Goal: Transaction & Acquisition: Book appointment/travel/reservation

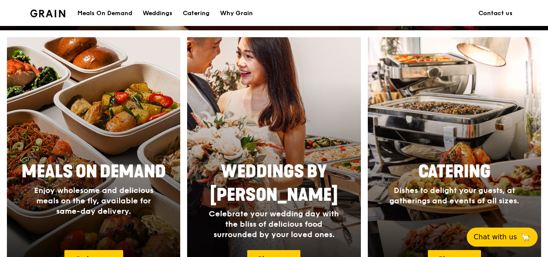
scroll to position [315, 0]
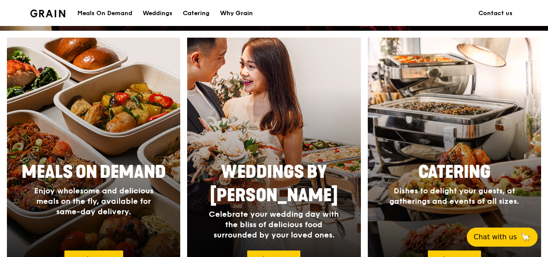
click at [216, 16] on link "Why Grain" at bounding box center [236, 13] width 43 height 26
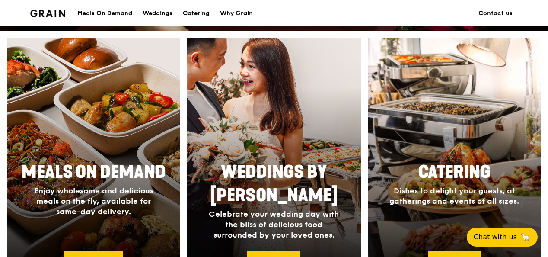
click at [206, 11] on div "Catering" at bounding box center [196, 13] width 27 height 26
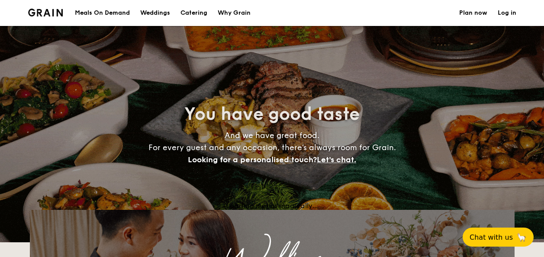
select select
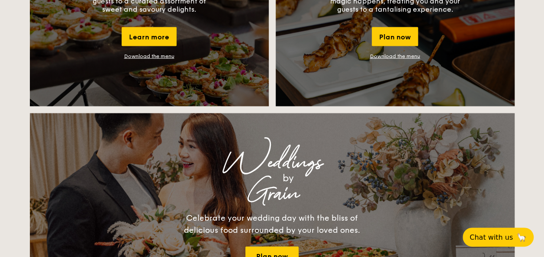
scroll to position [692, 0]
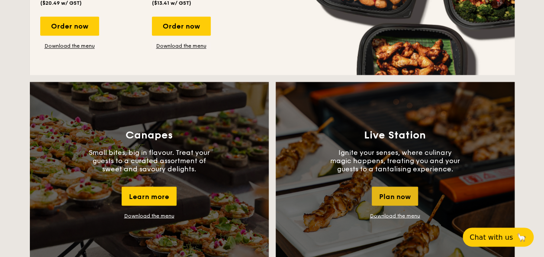
click at [406, 192] on div "Plan now" at bounding box center [395, 195] width 46 height 19
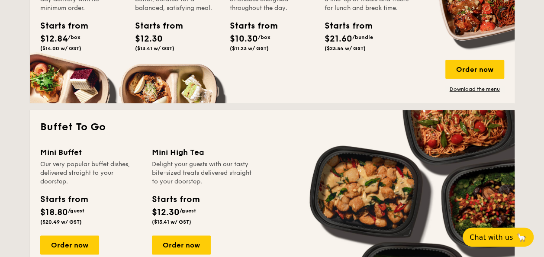
scroll to position [576, 0]
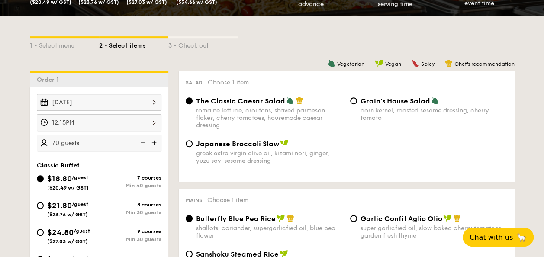
scroll to position [173, 0]
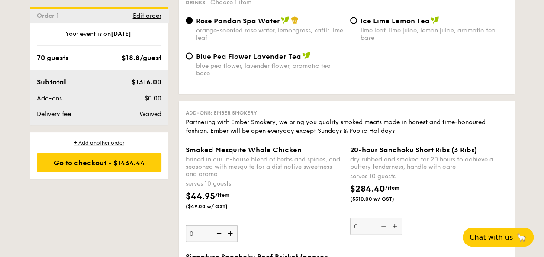
scroll to position [779, 0]
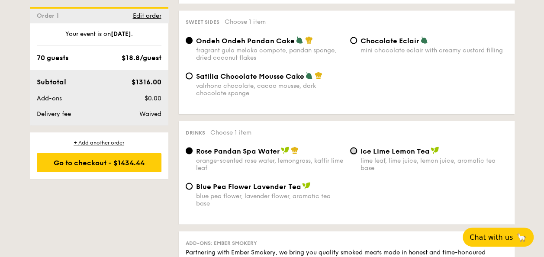
click at [354, 154] on input "Ice Lime Lemon Tea lime leaf, lime juice, lemon juice, aromatic tea base" at bounding box center [353, 150] width 7 height 7
radio input "true"
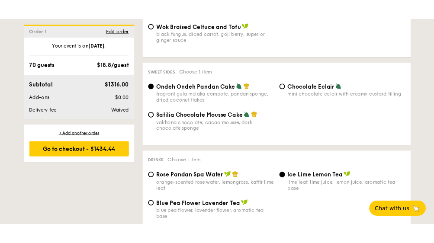
scroll to position [692, 0]
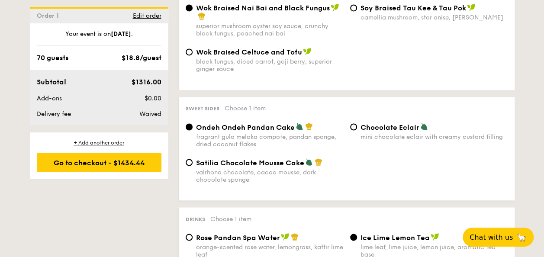
drag, startPoint x: 486, startPoint y: 55, endPoint x: 546, endPoint y: 48, distance: 60.1
click at [486, 55] on div "Wok Braised Celtuce and Tofu black fungus, diced carrot, goji berry, superior g…" at bounding box center [346, 65] width 329 height 35
drag, startPoint x: 0, startPoint y: 53, endPoint x: 58, endPoint y: 53, distance: 57.5
click at [58, 53] on div "1 - Select menu 2 - Select items 3 - Check out Order 1 Sep 22, 2025 70 guests C…" at bounding box center [272, 37] width 544 height 1080
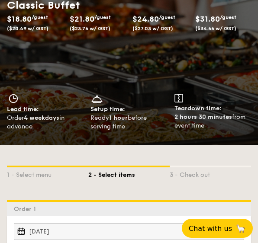
scroll to position [0, 0]
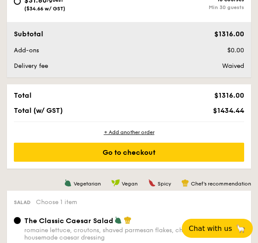
click at [115, 109] on div "Total (w/ GST)" at bounding box center [81, 110] width 142 height 8
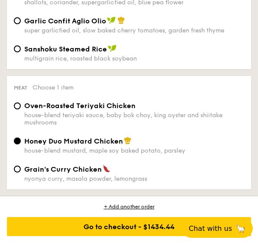
scroll to position [822, 0]
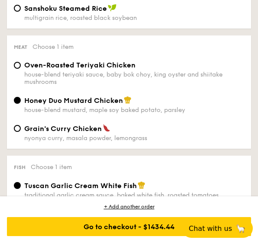
click at [31, 69] on span "Oven-Roasted Teriyaki Chicken" at bounding box center [79, 65] width 111 height 8
click at [21, 69] on input "Oven-Roasted Teriyaki Chicken house-blend teriyaki sauce, baby bok choy, king o…" at bounding box center [17, 65] width 7 height 7
radio input "true"
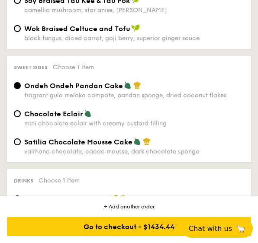
scroll to position [1168, 0]
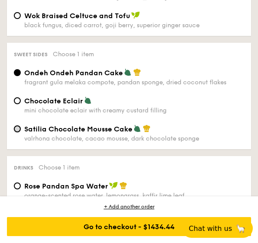
click at [16, 132] on input "Satilia Chocolate Mousse Cake valrhona chocolate, cacao mousse, dark chocolate …" at bounding box center [17, 128] width 7 height 7
radio input "true"
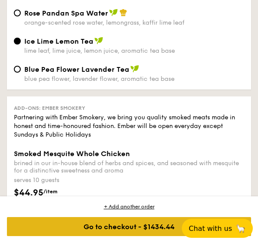
click at [142, 228] on div "Go to checkout - $1434.44" at bounding box center [129, 226] width 244 height 19
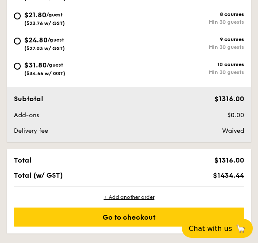
scroll to position [238, 0]
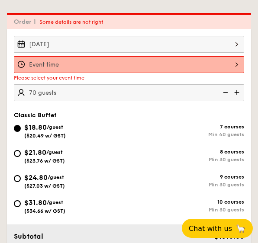
click at [99, 61] on div at bounding box center [129, 64] width 230 height 17
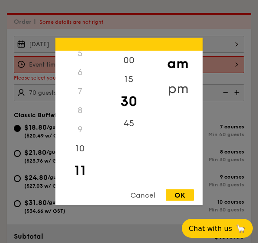
click at [180, 85] on div "pm" at bounding box center [177, 88] width 49 height 25
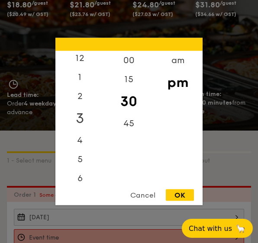
scroll to position [0, 0]
click at [80, 62] on div "12" at bounding box center [79, 63] width 49 height 25
click at [126, 106] on div "30" at bounding box center [128, 101] width 49 height 25
click at [168, 194] on div "OK" at bounding box center [180, 195] width 28 height 12
type input "12:30PM"
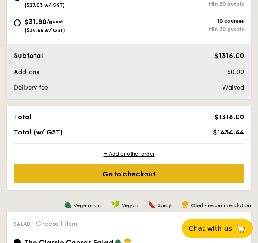
click at [133, 176] on div "Go to checkout" at bounding box center [129, 173] width 230 height 19
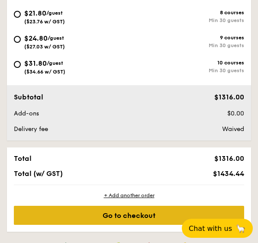
scroll to position [452, 0]
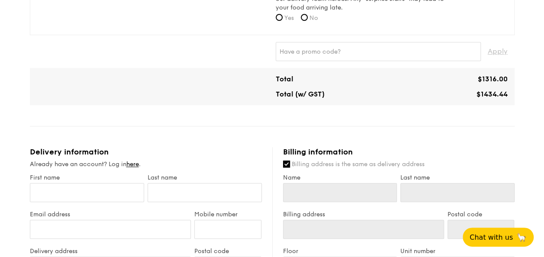
scroll to position [389, 0]
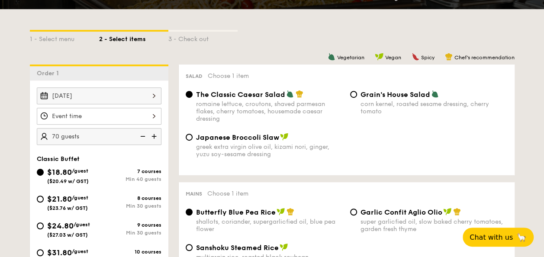
scroll to position [216, 0]
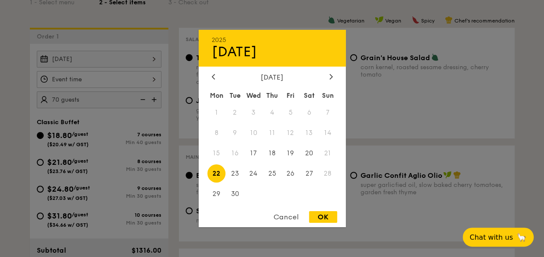
click at [125, 61] on div "Sep 22, 2025 2025 Sep 22 September 2025 Mon Tue Wed Thu Fri Sat Sun 1 2 3 4 5 6…" at bounding box center [99, 59] width 125 height 17
click at [123, 72] on div at bounding box center [272, 128] width 544 height 257
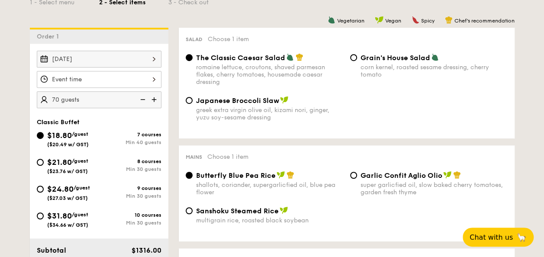
click at [133, 82] on div at bounding box center [272, 128] width 544 height 257
click at [133, 81] on div at bounding box center [99, 79] width 125 height 17
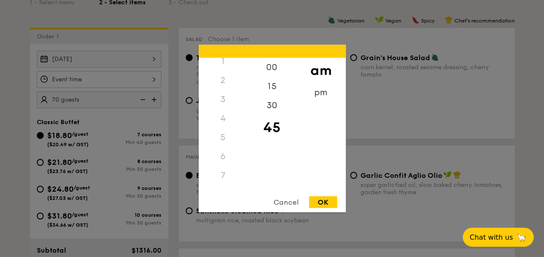
scroll to position [0, 0]
click at [321, 88] on div "pm" at bounding box center [320, 95] width 49 height 25
click at [227, 67] on div "12" at bounding box center [223, 70] width 49 height 25
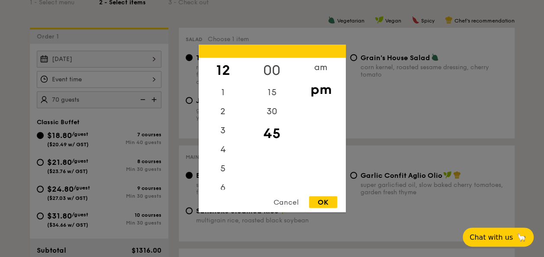
click at [272, 63] on div "00" at bounding box center [271, 70] width 49 height 25
click at [278, 86] on div "15" at bounding box center [271, 95] width 49 height 25
click at [328, 205] on div "OK" at bounding box center [323, 202] width 28 height 12
type input "12:15PM"
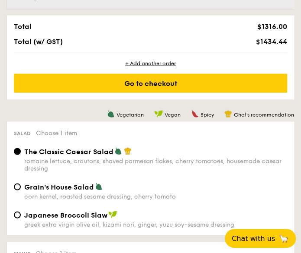
scroll to position [562, 0]
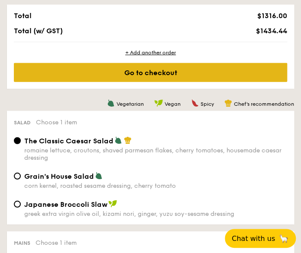
click at [185, 77] on div "Go to checkout" at bounding box center [150, 72] width 273 height 19
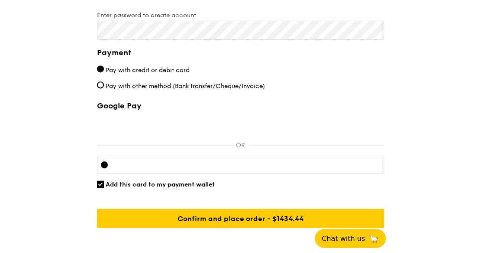
scroll to position [748, 0]
